Goal: Complete application form

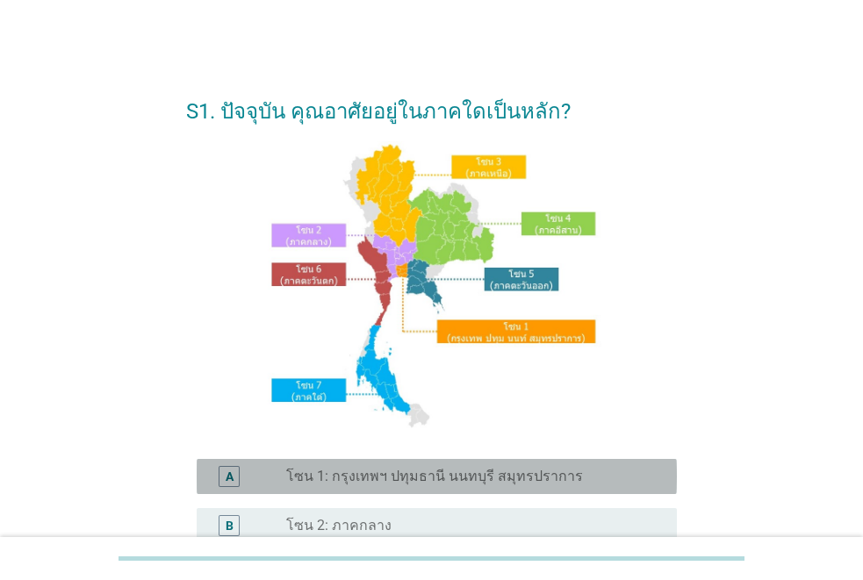
click at [414, 472] on label "โซน 1: กรุงเทพฯ ปทุมธานี นนทบุรี สมุทรปราการ" at bounding box center [434, 477] width 297 height 18
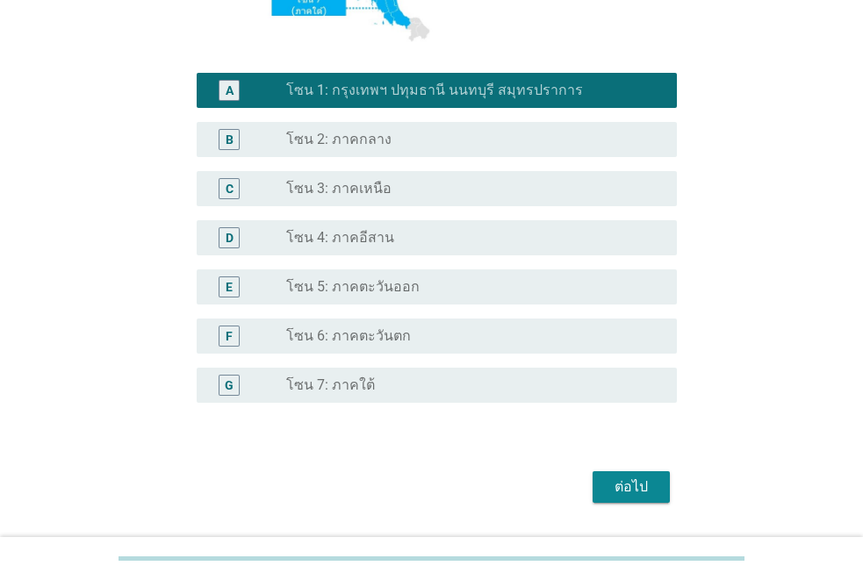
scroll to position [435, 0]
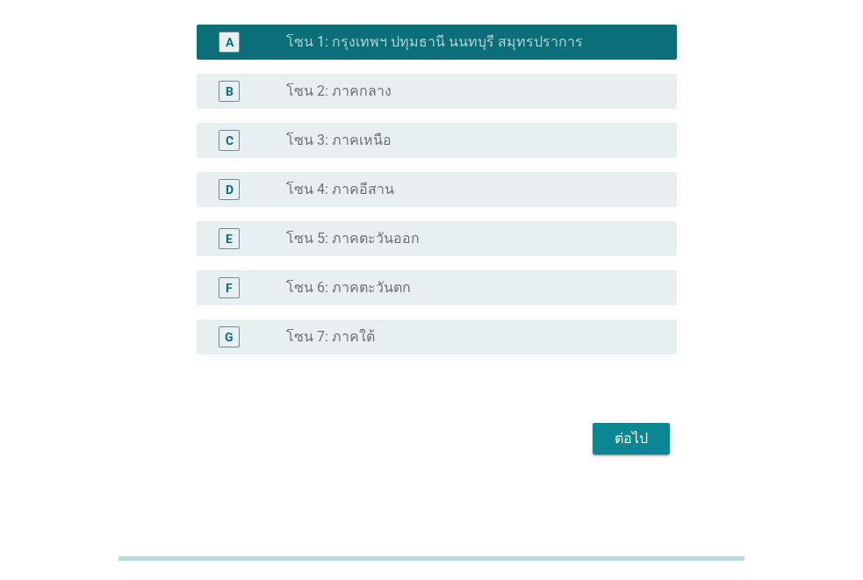
click at [616, 439] on div "ต่อไป" at bounding box center [631, 439] width 49 height 21
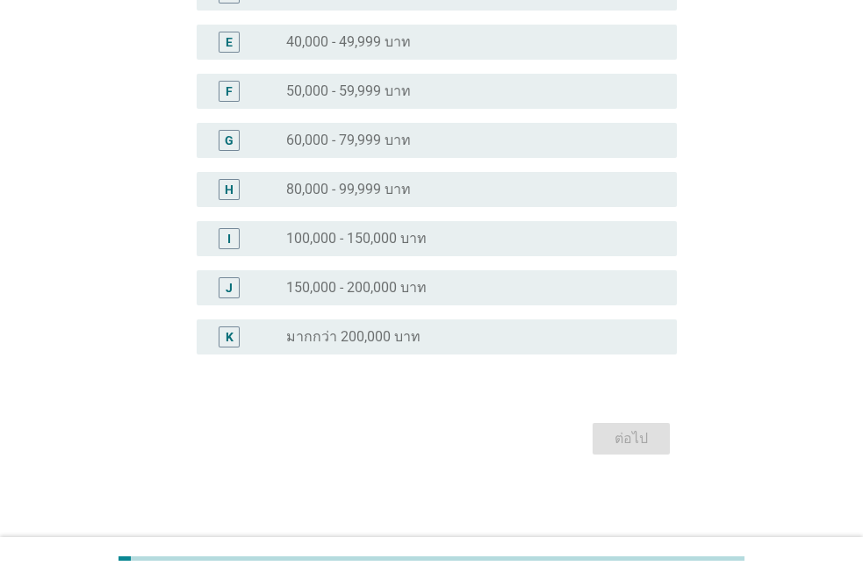
scroll to position [0, 0]
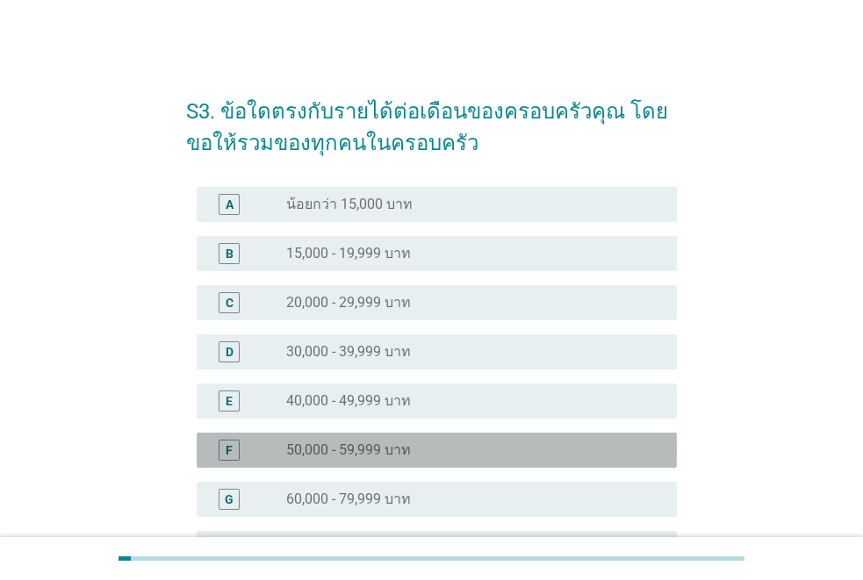
click at [355, 440] on div "radio_button_unchecked 50,000 - 59,999 บาท" at bounding box center [474, 450] width 377 height 21
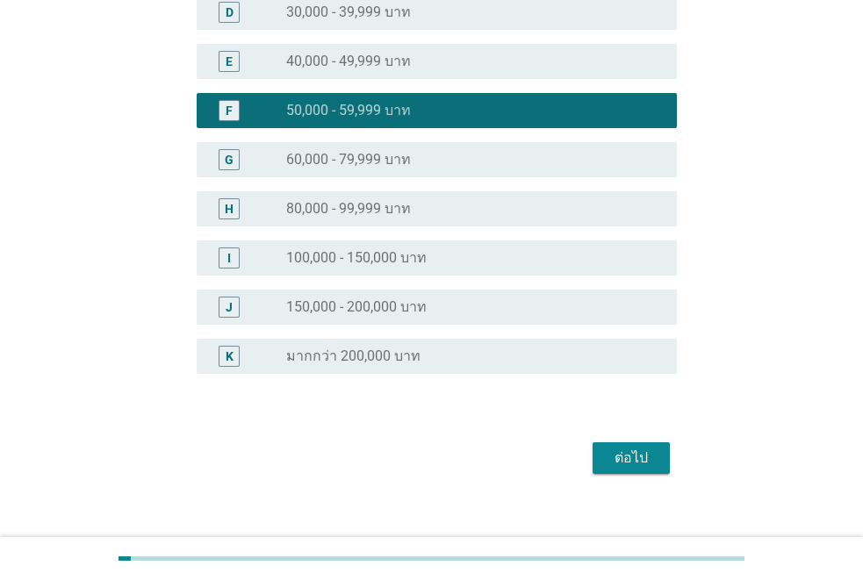
scroll to position [359, 0]
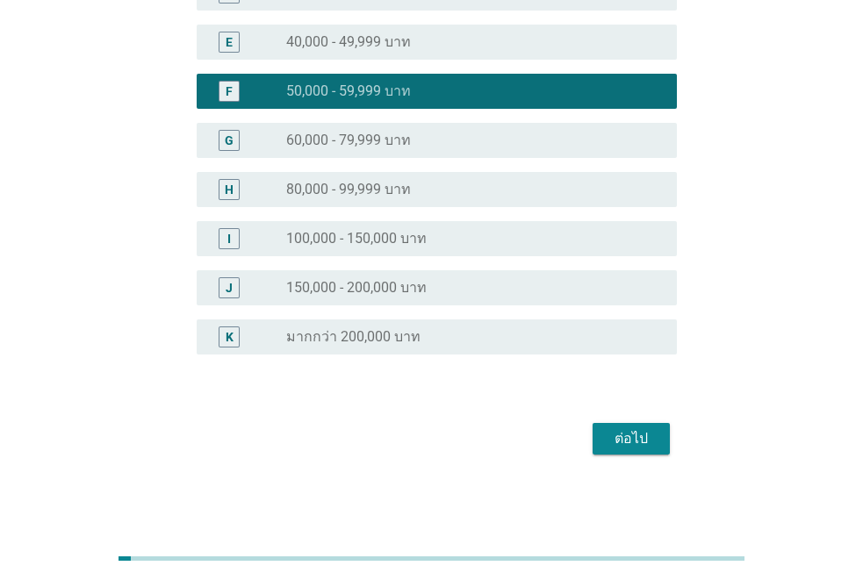
click at [645, 436] on div "ต่อไป" at bounding box center [631, 439] width 49 height 21
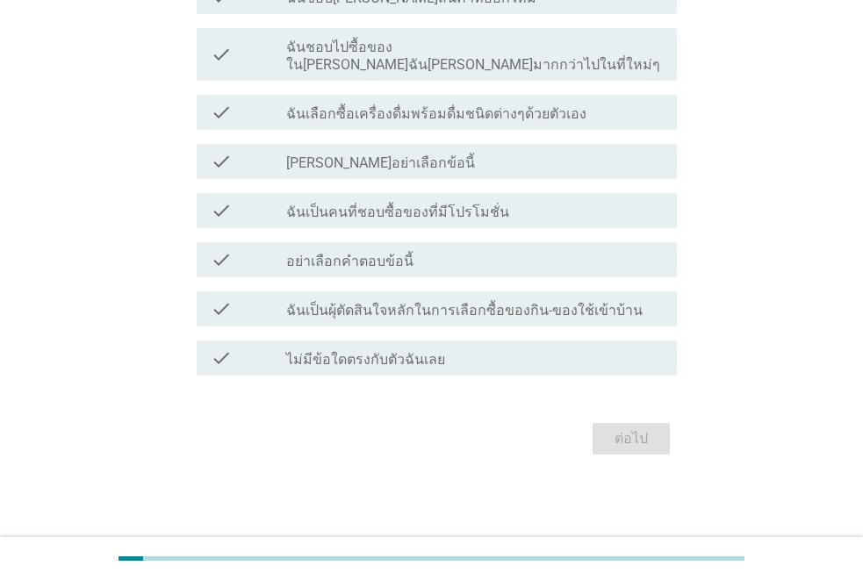
scroll to position [0, 0]
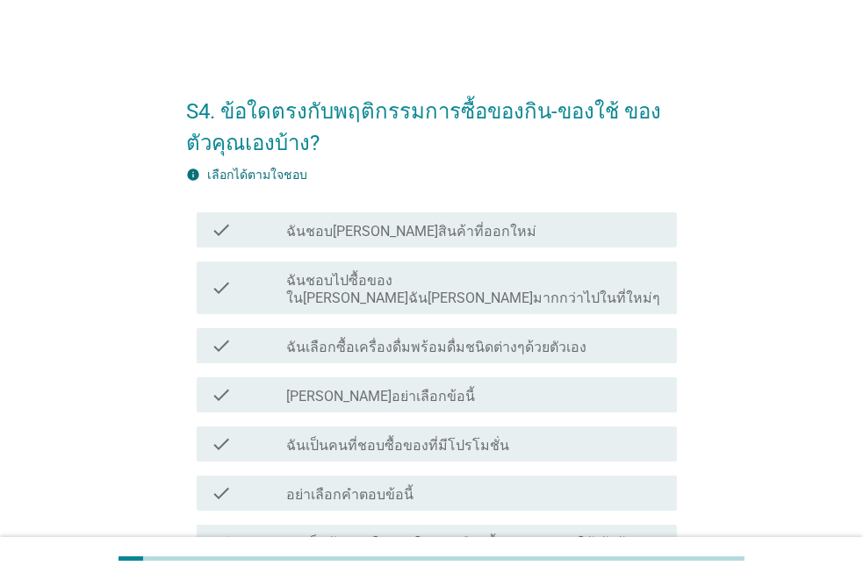
click at [371, 227] on label "ฉันชอบ[PERSON_NAME]สินค้าที่ออกใหม่" at bounding box center [411, 232] width 250 height 18
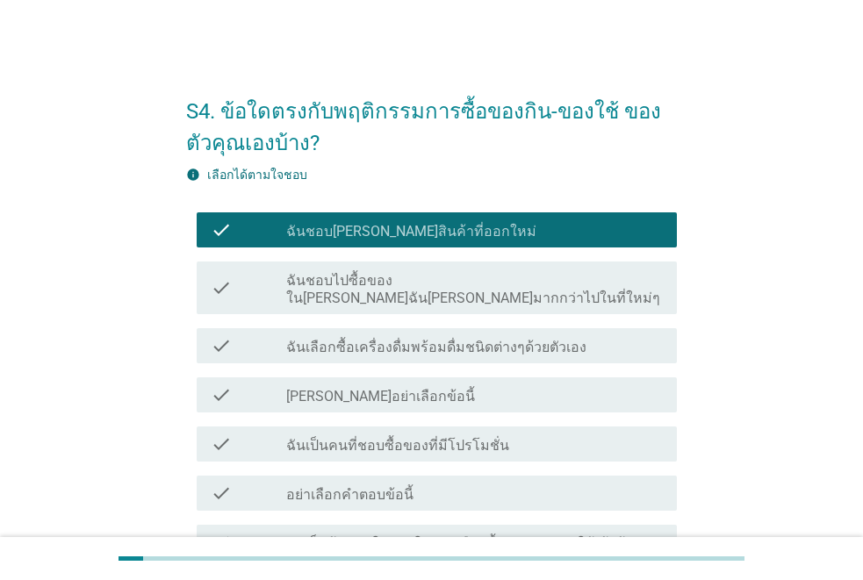
click at [396, 279] on label "ฉันชอบไปซื้อของใน[PERSON_NAME]ฉัน[PERSON_NAME]มากกว่าไปในที่ใหม่ๆ" at bounding box center [474, 289] width 377 height 35
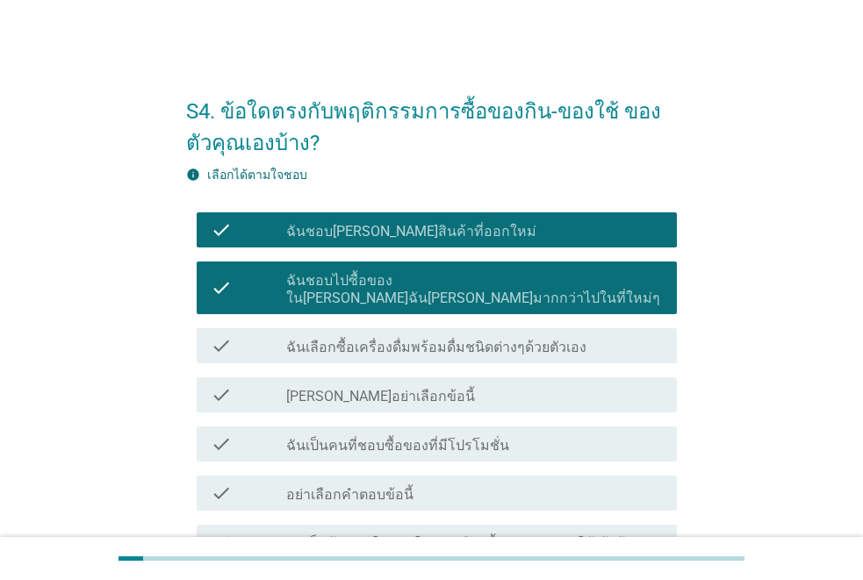
click at [404, 339] on label "ฉันเลือกซื้อเครื่องดื่มพร้อมดื่มชนิดต่างๆด้วยตัวเอง" at bounding box center [436, 348] width 300 height 18
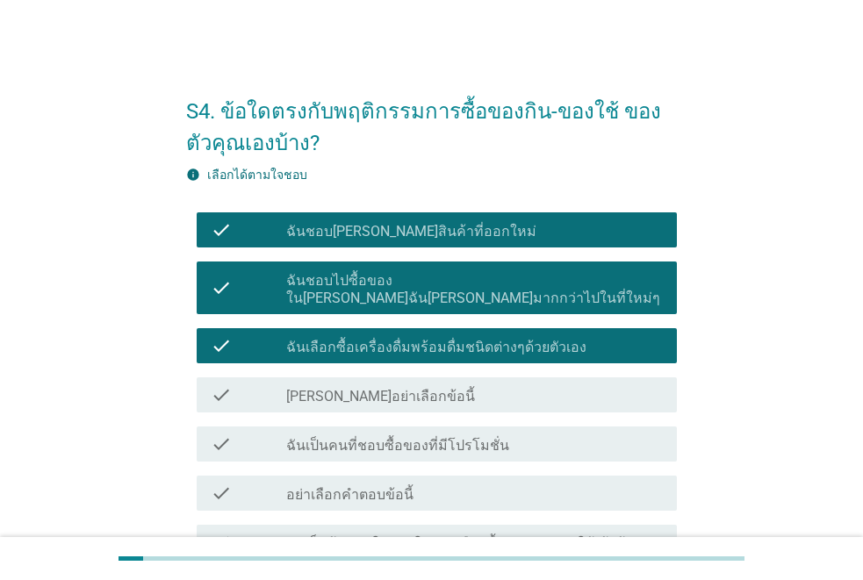
click at [409, 437] on label "ฉันเป็นคนที่ชอบซื้อของที่มีโปรโมชั่น" at bounding box center [397, 446] width 223 height 18
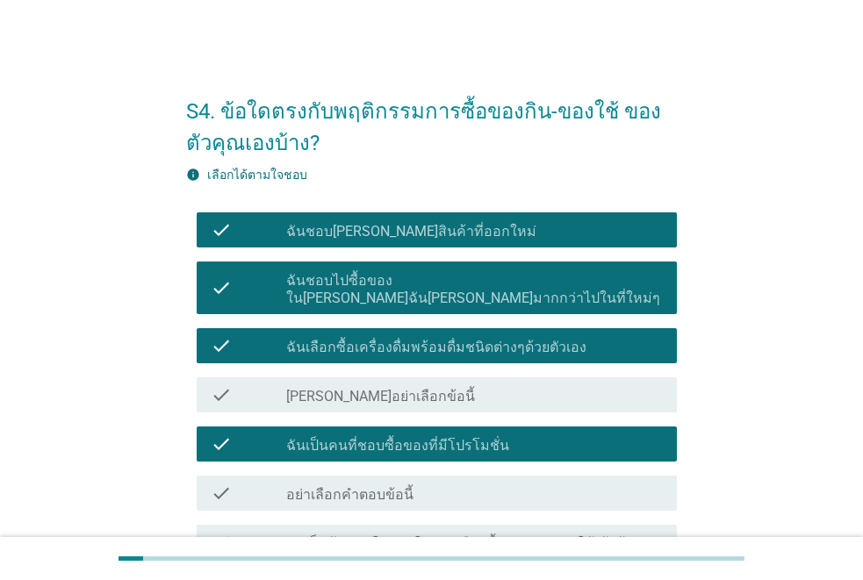
click at [427, 536] on label "ฉันเป็นผุ้ตัดสินใจหลักในการเลือกซื้อของกิน-ของใช้เข้าบ้าน" at bounding box center [464, 545] width 357 height 18
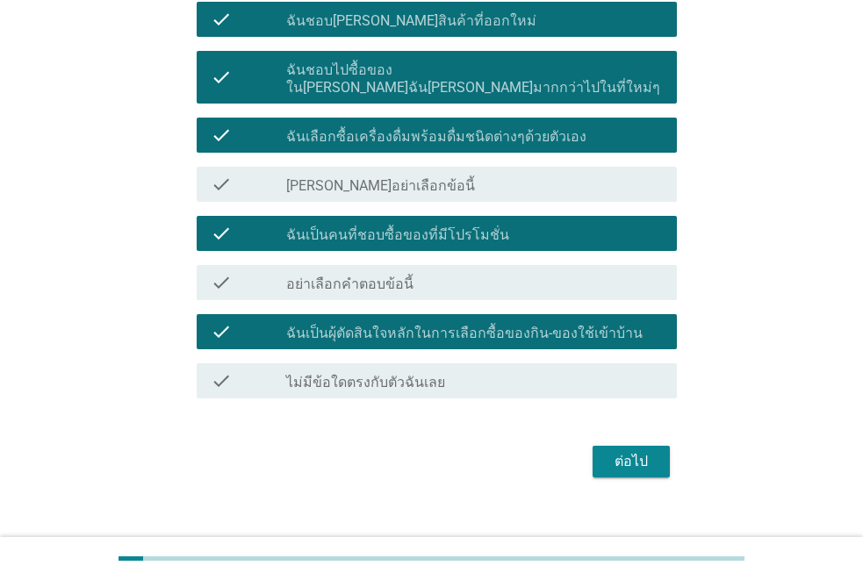
scroll to position [216, 0]
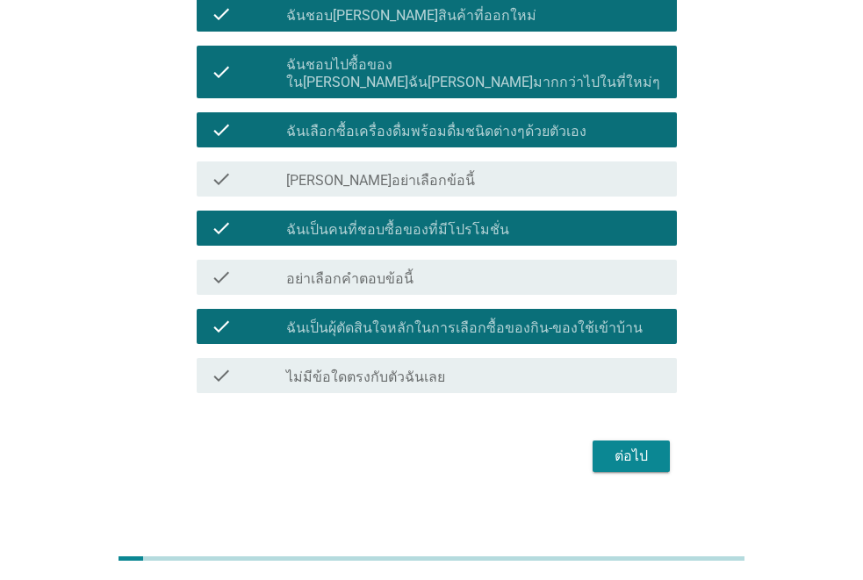
click at [631, 441] on button "ต่อไป" at bounding box center [631, 457] width 77 height 32
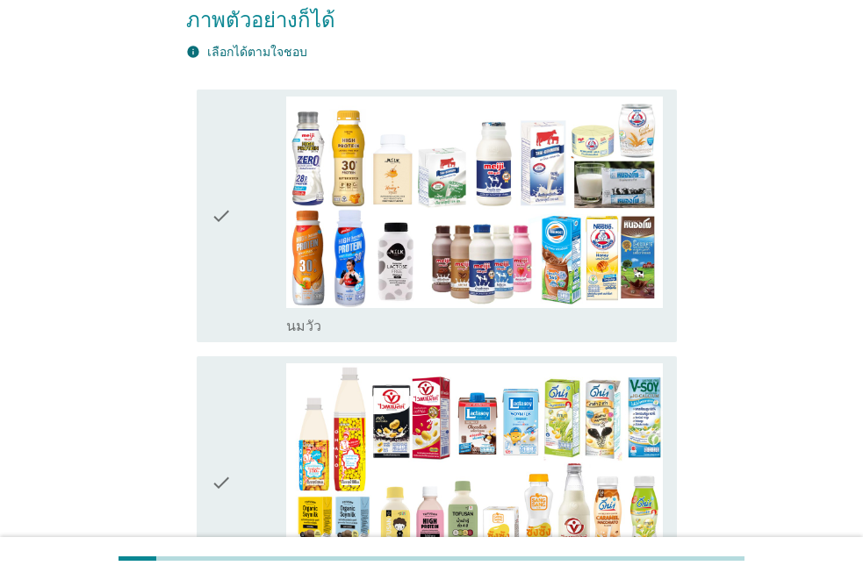
scroll to position [281, 0]
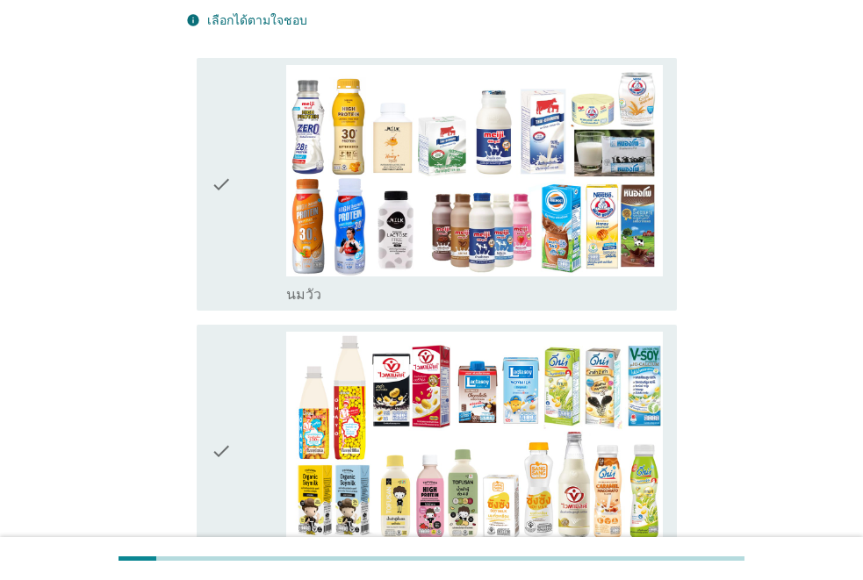
click at [208, 380] on div "check check_box_outline_blank นมถั่วเหลือง-น้ำเต้าหู้พร้อมดื่ม" at bounding box center [437, 452] width 480 height 254
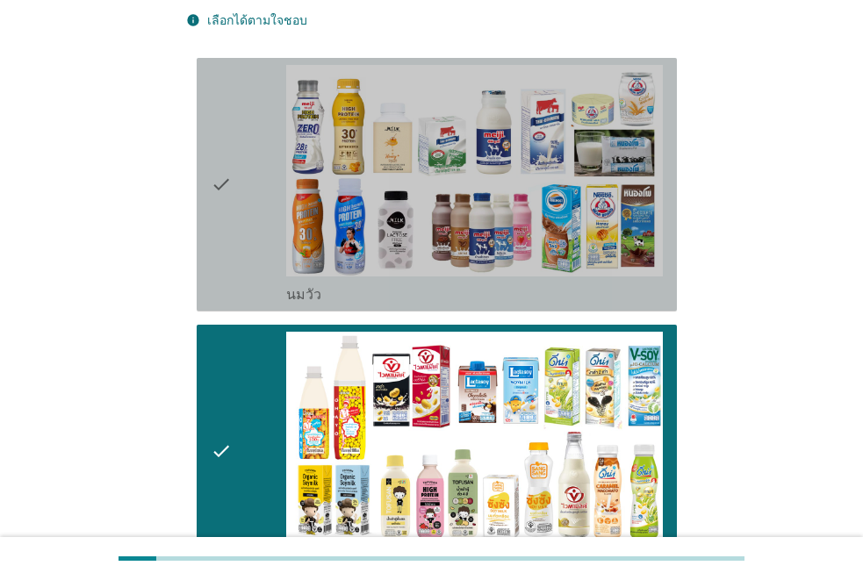
click at [214, 140] on icon "check" at bounding box center [221, 185] width 21 height 240
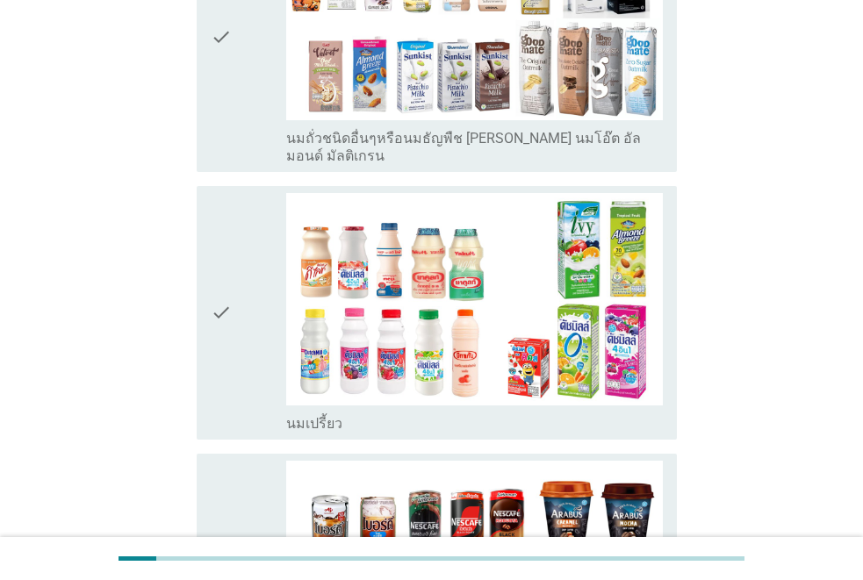
scroll to position [983, 0]
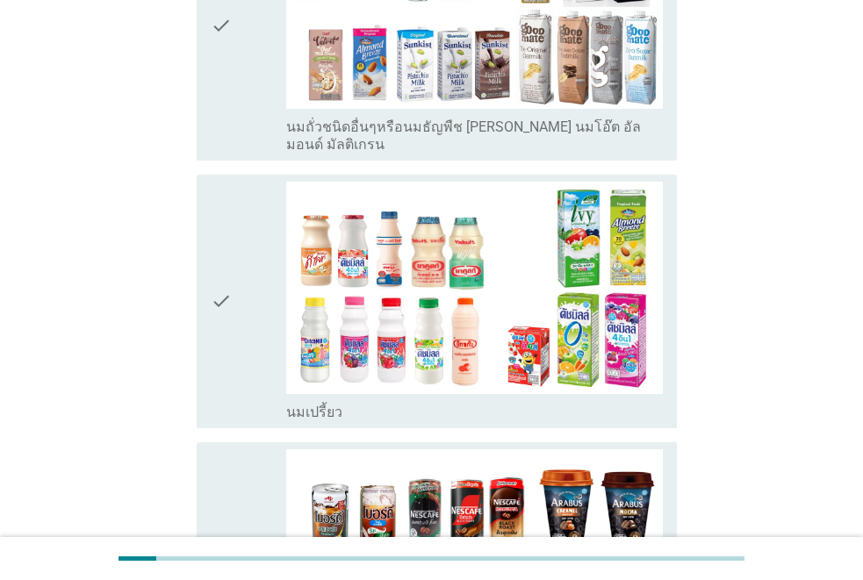
click at [228, 268] on icon "check" at bounding box center [221, 302] width 21 height 240
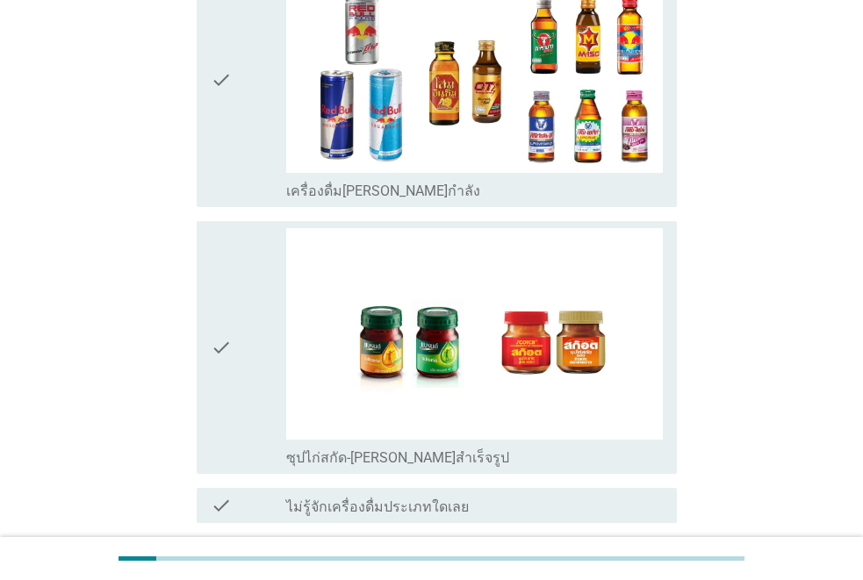
scroll to position [3677, 0]
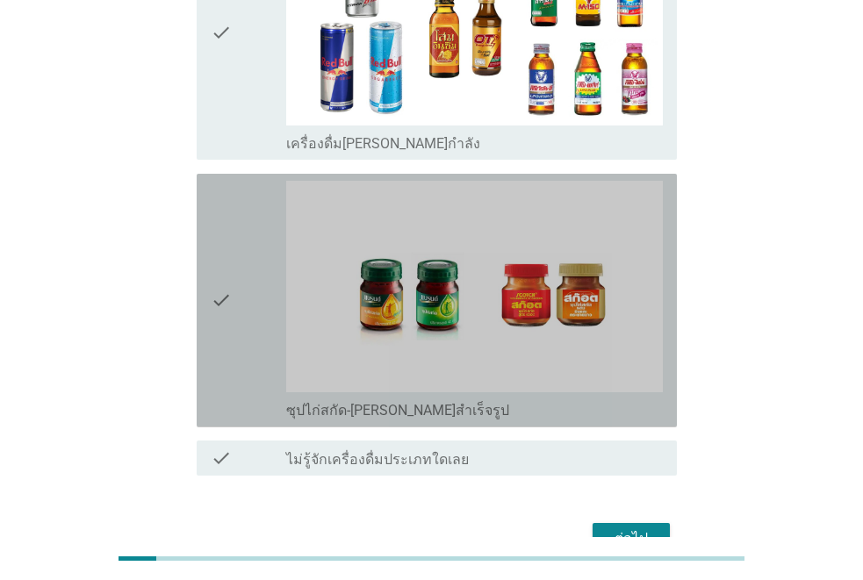
click at [224, 216] on icon "check" at bounding box center [221, 301] width 21 height 240
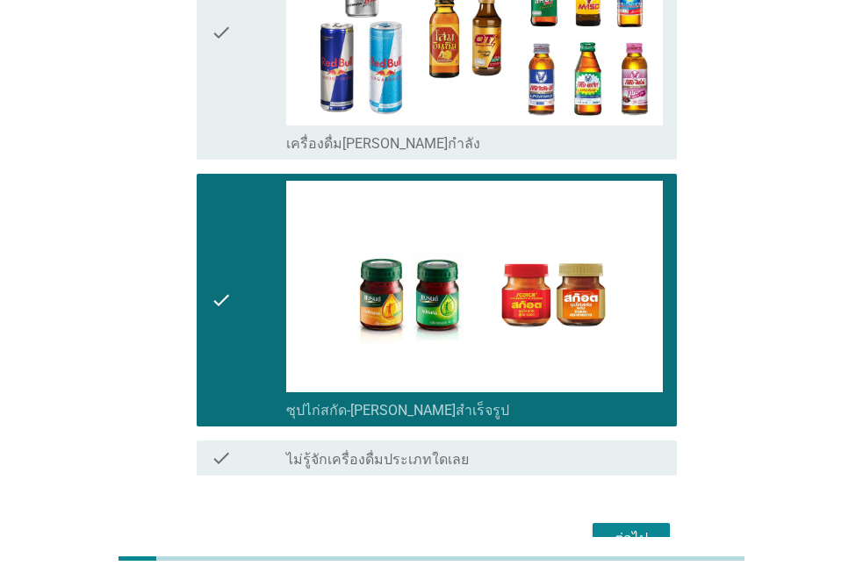
click at [639, 529] on div "ต่อไป" at bounding box center [631, 539] width 49 height 21
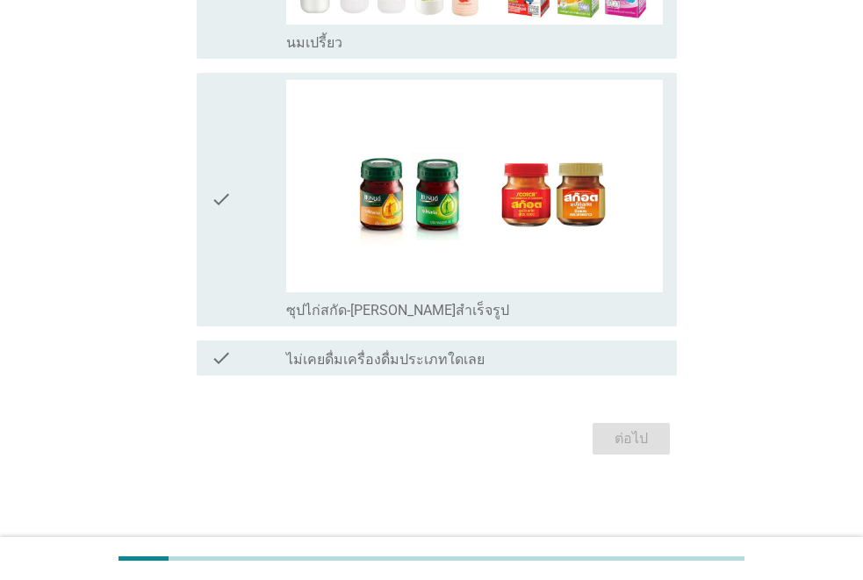
scroll to position [0, 0]
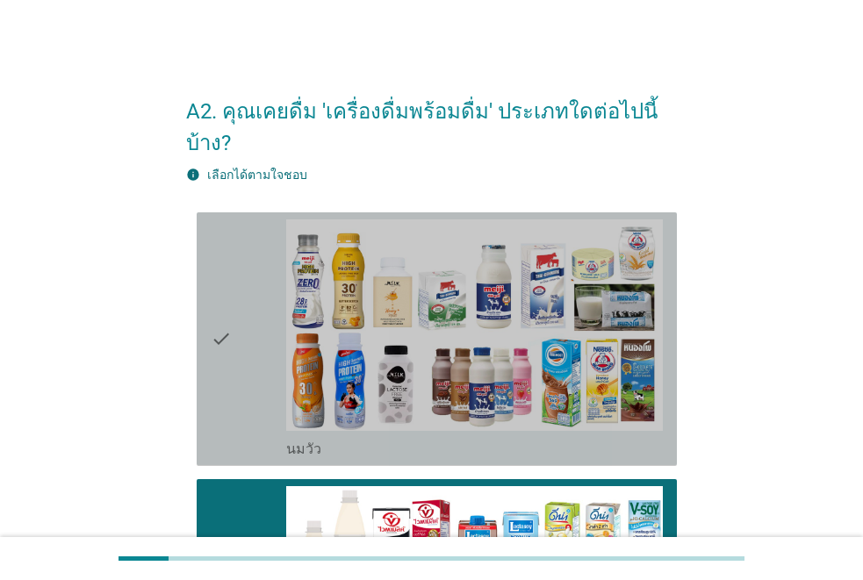
click at [260, 378] on div "check" at bounding box center [249, 340] width 76 height 240
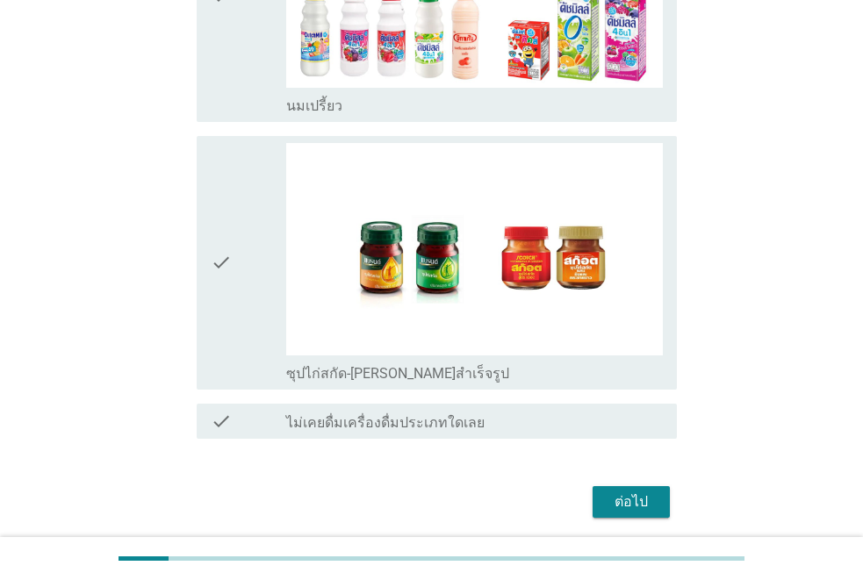
scroll to position [910, 0]
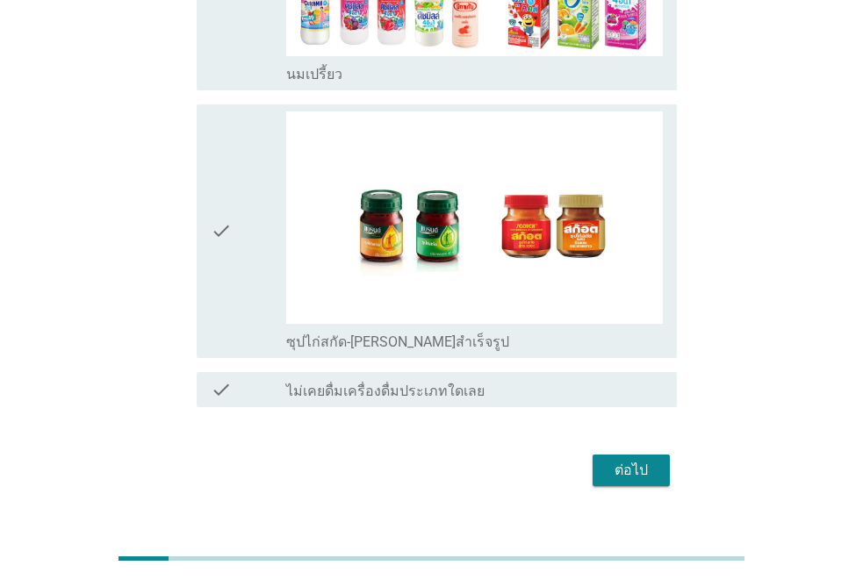
drag, startPoint x: 635, startPoint y: 416, endPoint x: 637, endPoint y: 427, distance: 10.7
click at [637, 455] on button "ต่อไป" at bounding box center [631, 471] width 77 height 32
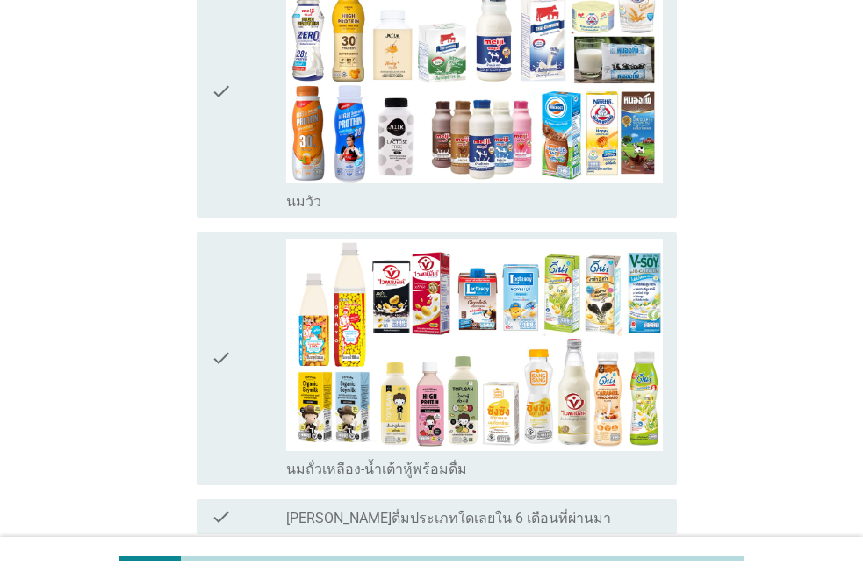
scroll to position [281, 0]
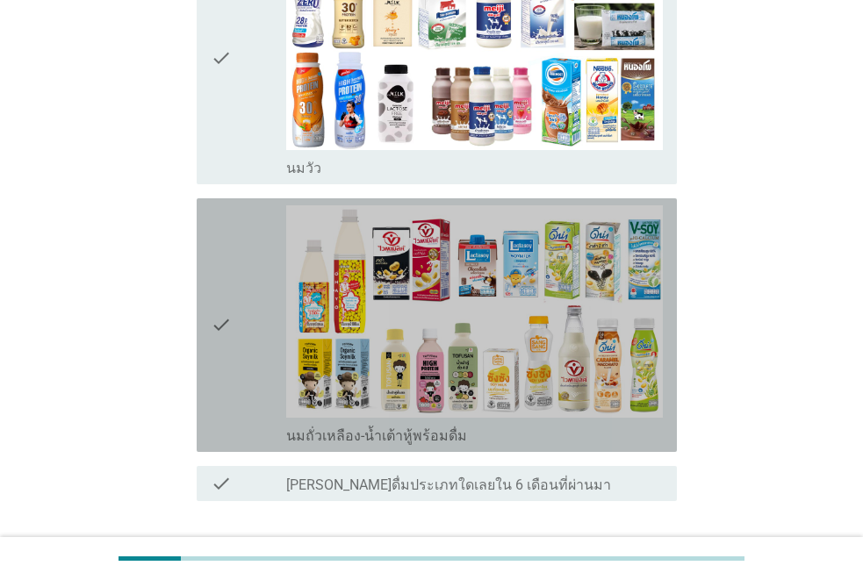
click at [243, 362] on div "check" at bounding box center [249, 325] width 76 height 240
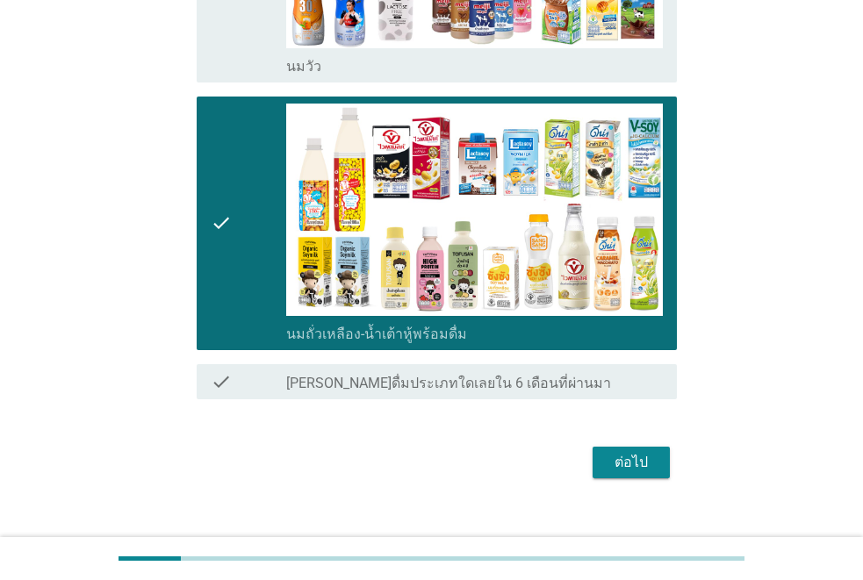
scroll to position [386, 0]
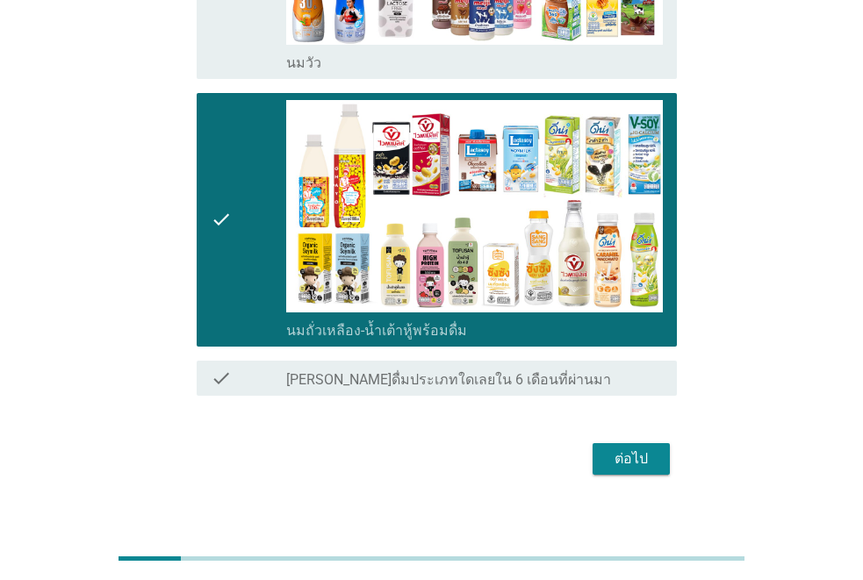
click at [652, 461] on div "ต่อไป" at bounding box center [631, 459] width 49 height 21
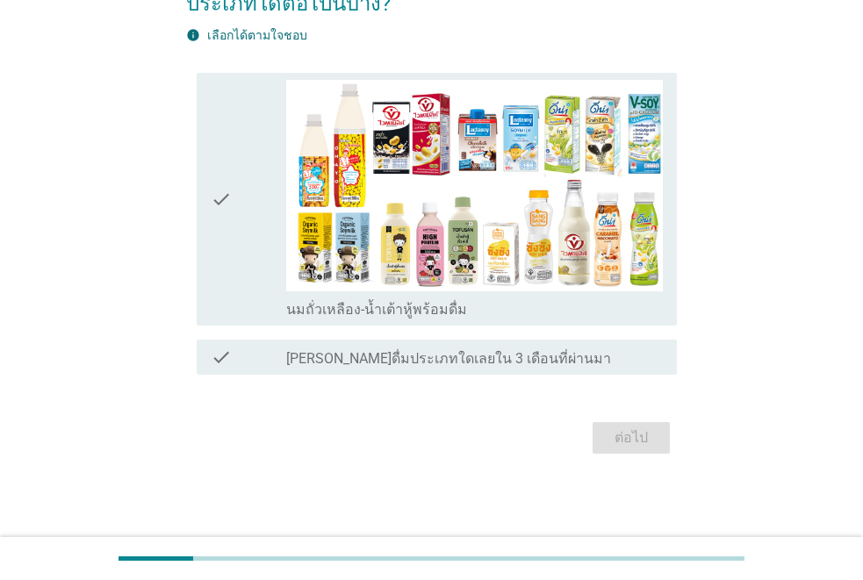
scroll to position [0, 0]
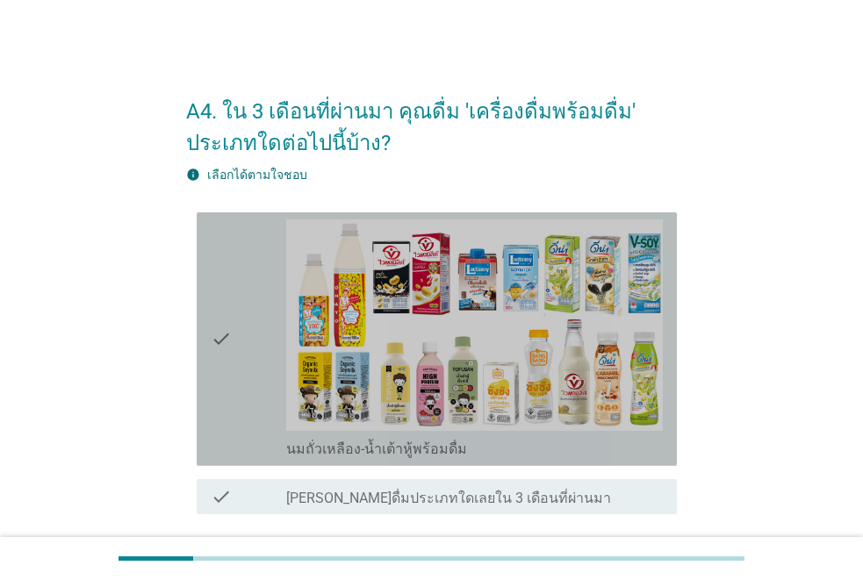
click at [240, 391] on div "check" at bounding box center [249, 340] width 76 height 240
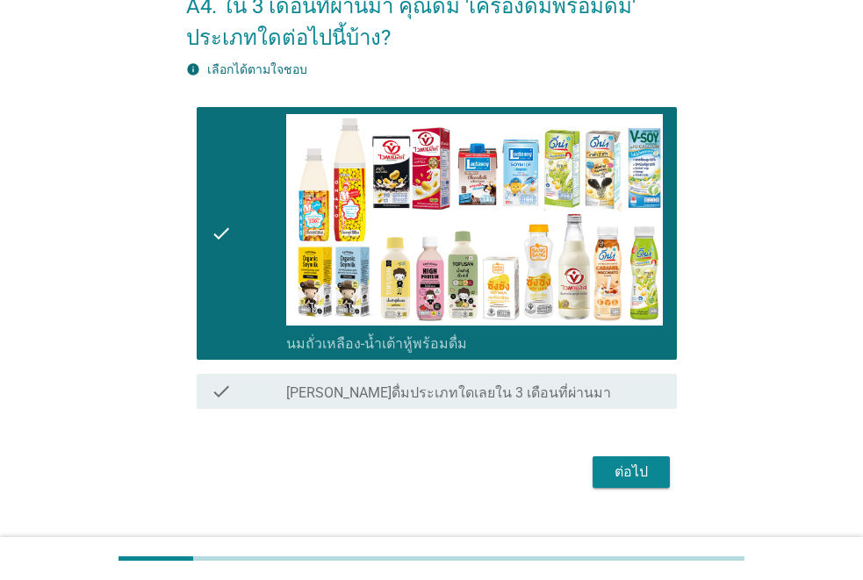
scroll to position [140, 0]
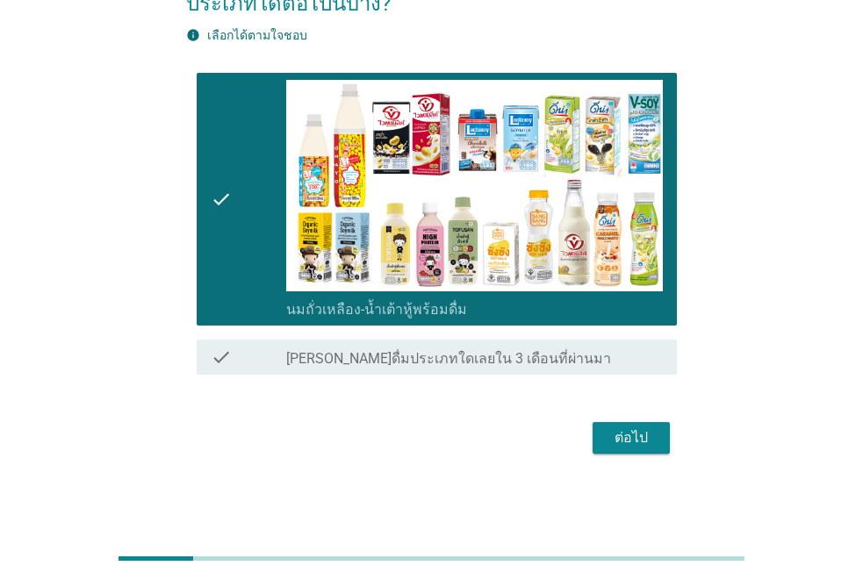
click at [610, 443] on div "ต่อไป" at bounding box center [631, 438] width 49 height 21
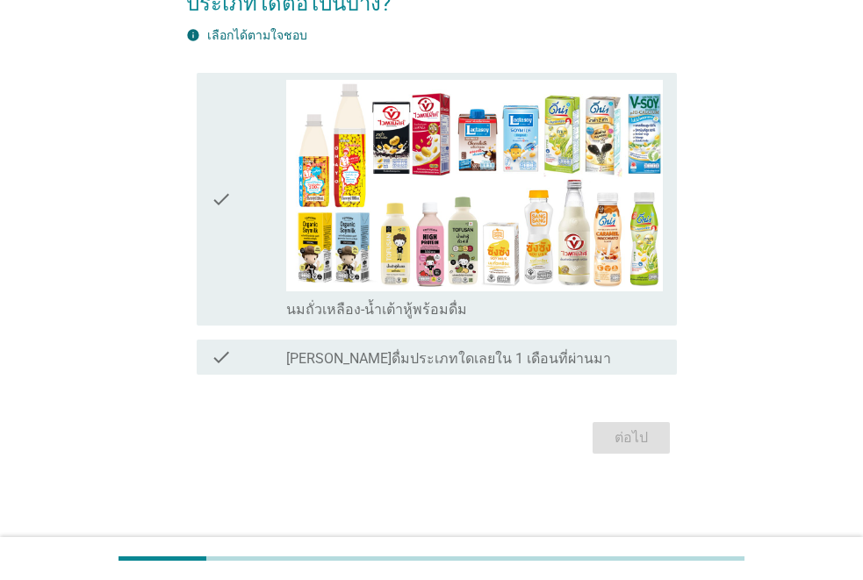
scroll to position [0, 0]
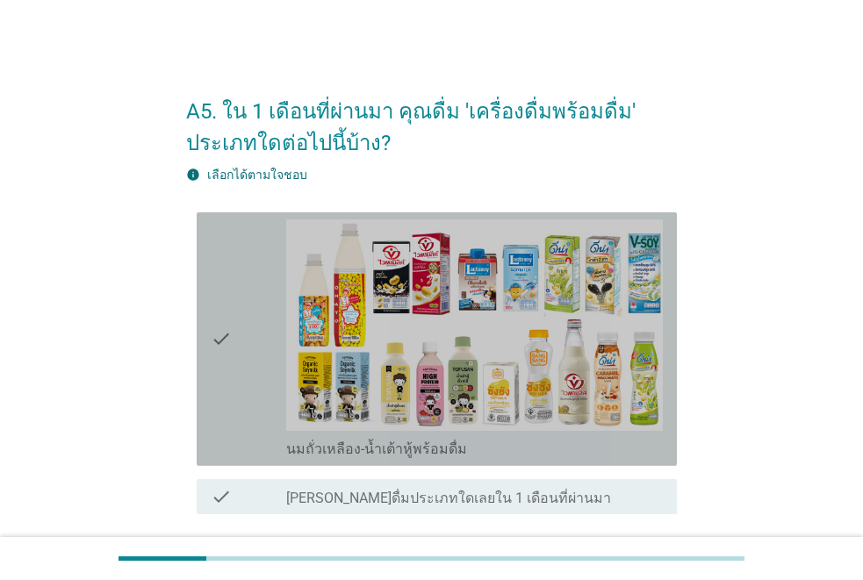
click at [252, 393] on div "check" at bounding box center [249, 340] width 76 height 240
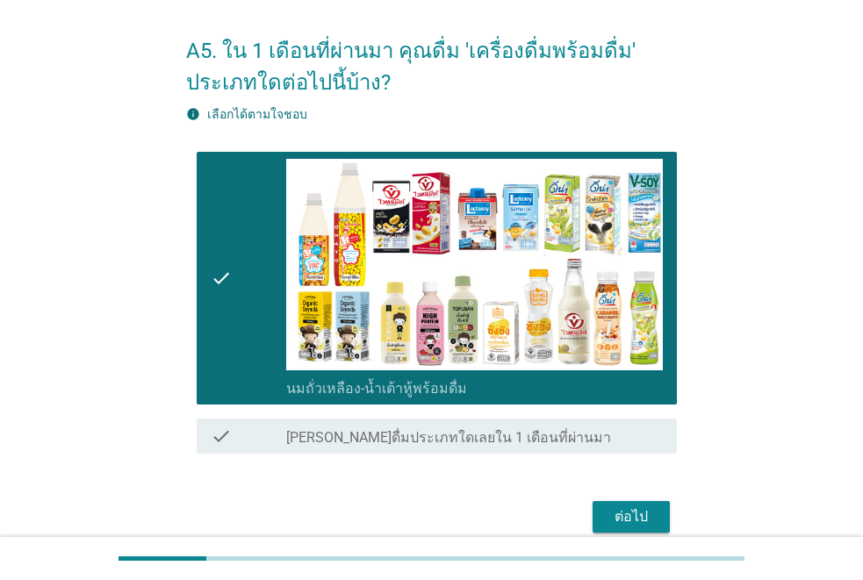
scroll to position [70, 0]
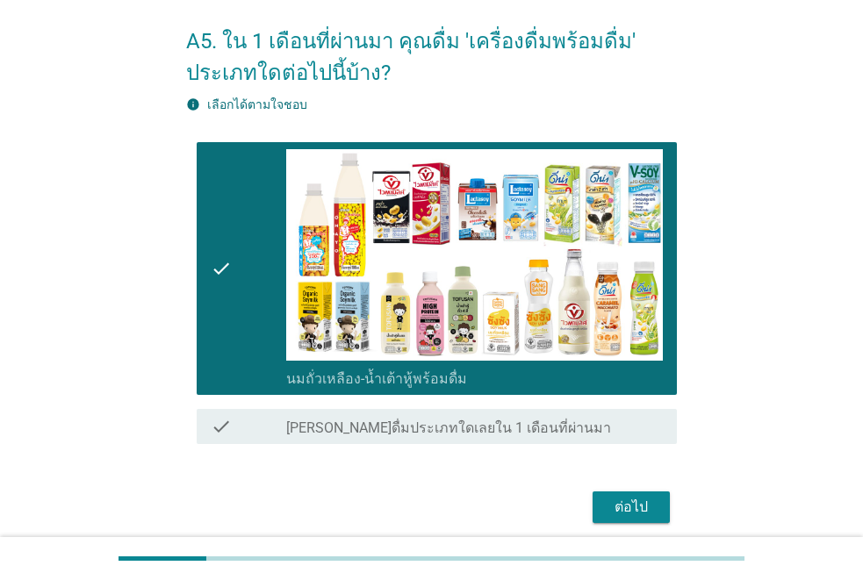
click at [643, 505] on div "ต่อไป" at bounding box center [631, 507] width 49 height 21
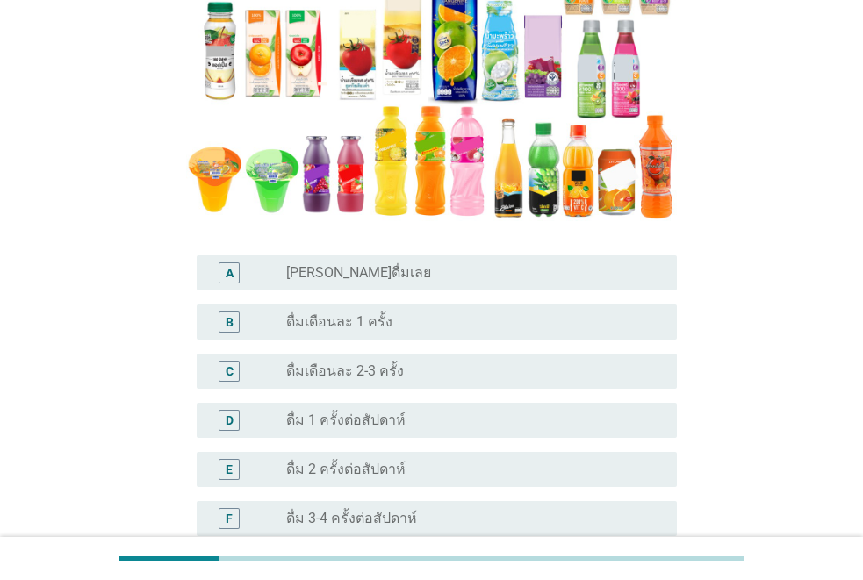
scroll to position [328, 0]
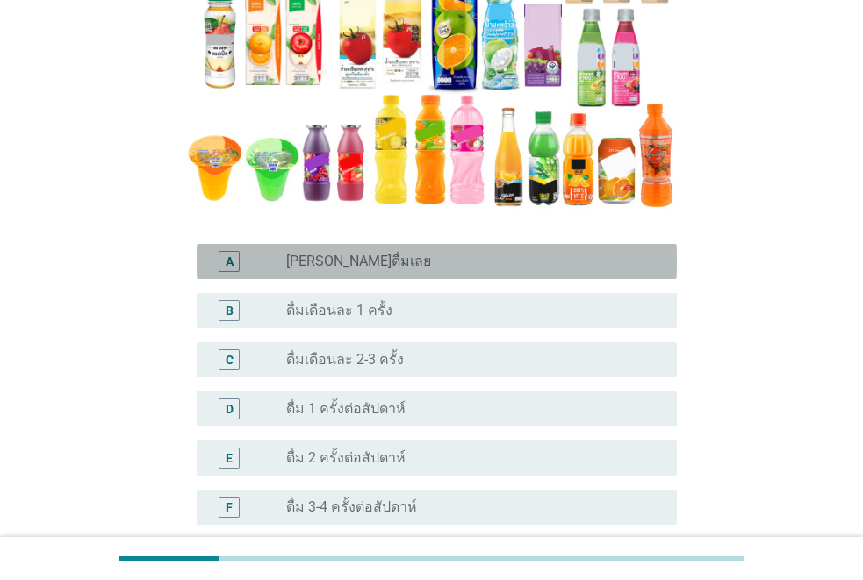
click at [337, 263] on label "[PERSON_NAME]ดื่มเลย" at bounding box center [358, 262] width 145 height 18
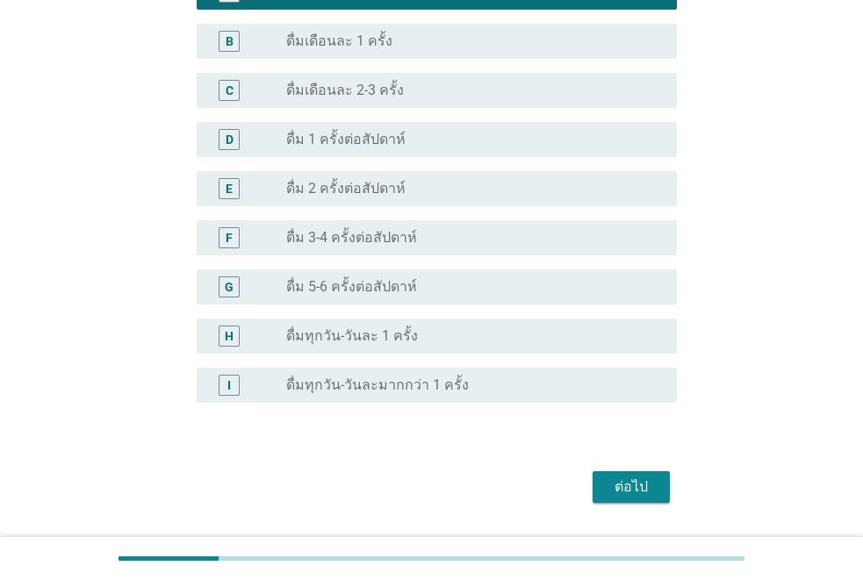
scroll to position [646, 0]
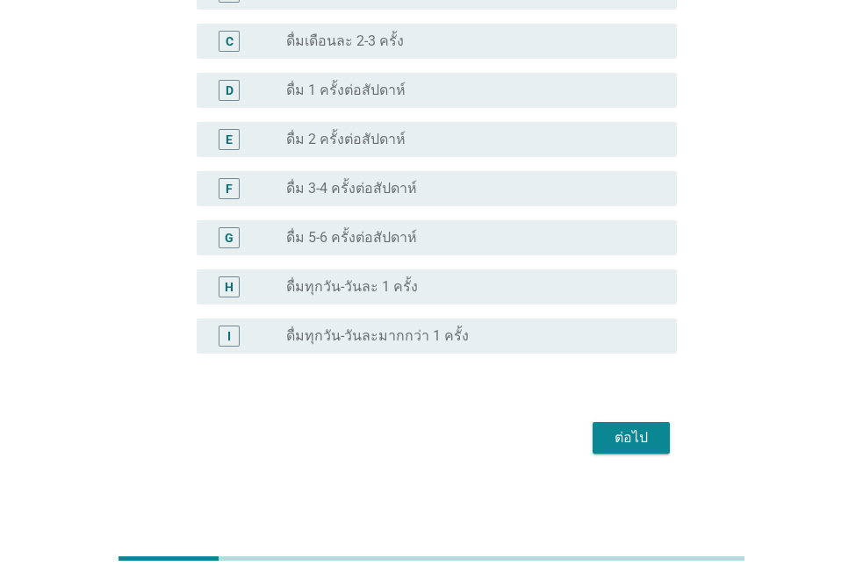
click at [645, 440] on div "ต่อไป" at bounding box center [631, 438] width 49 height 21
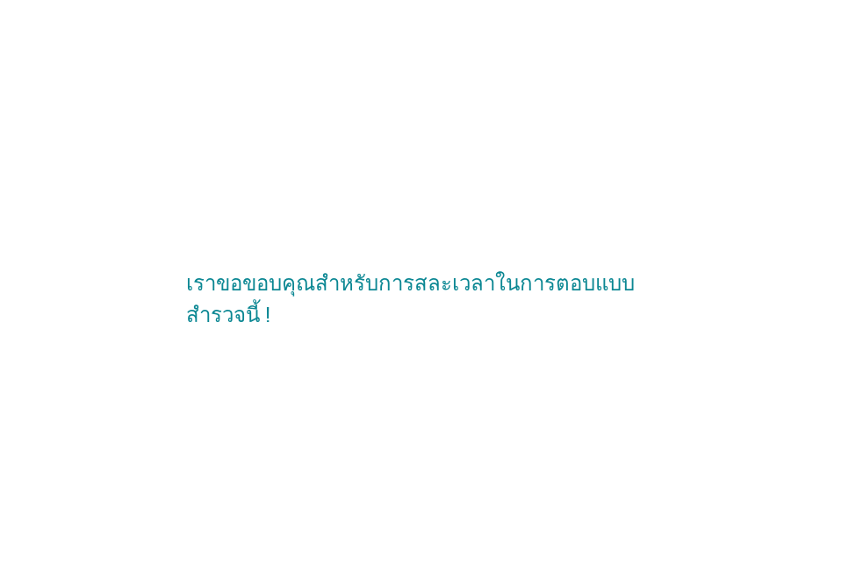
scroll to position [0, 0]
